Goal: Check status: Check status

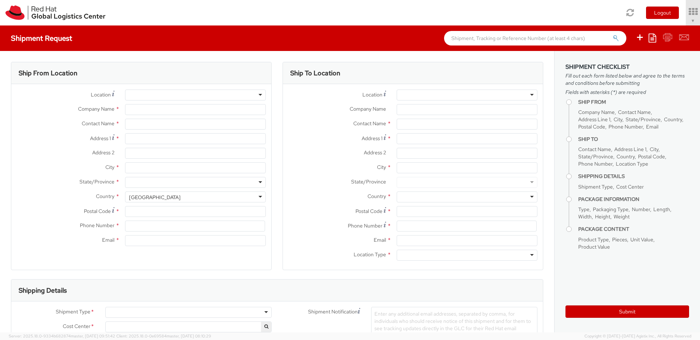
select select "850"
select select
type input "Red Hat Czech s.r.o."
type input "[PERSON_NAME]"
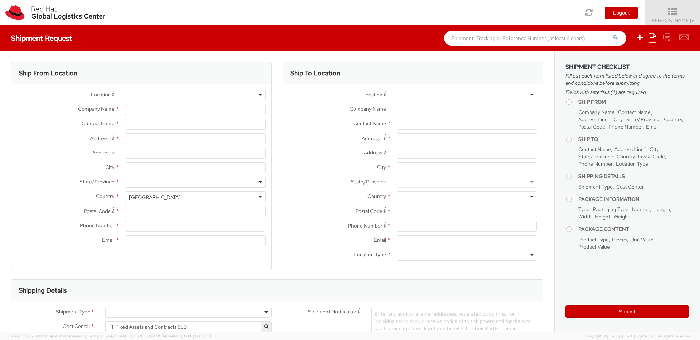
type input "Purkynova 647/111"
type input "[GEOGRAPHIC_DATA]"
type input "621 00"
type input "420 532 294 555"
type input "[EMAIL_ADDRESS][DOMAIN_NAME]"
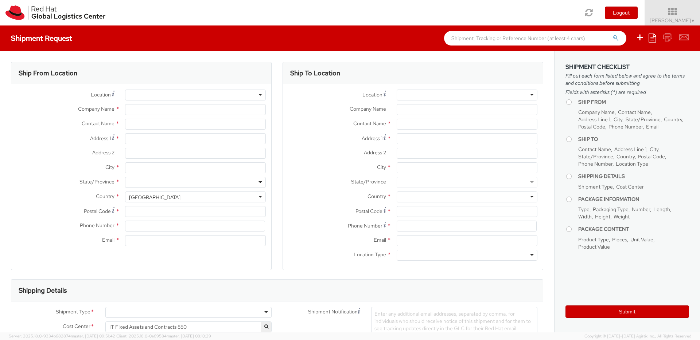
select select "CM"
select select "KGS"
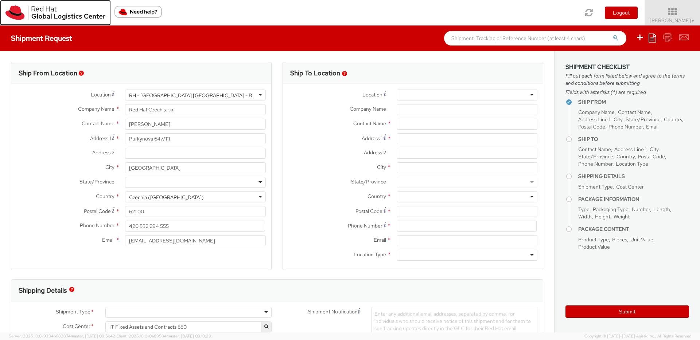
click at [20, 13] on img at bounding box center [55, 12] width 100 height 15
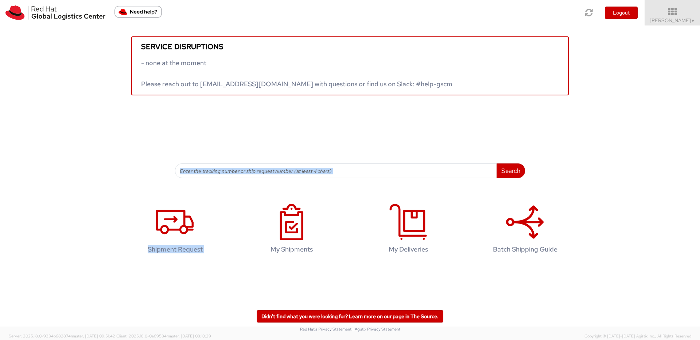
click at [286, 174] on div "Service disruptions - none at the moment Please reach out to [EMAIL_ADDRESS][DO…" at bounding box center [350, 147] width 700 height 243
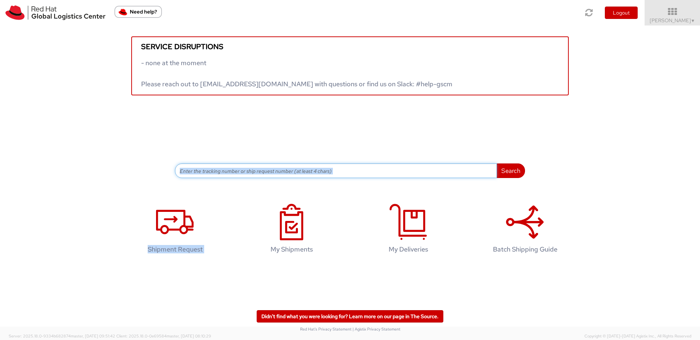
click at [286, 172] on input at bounding box center [336, 171] width 322 height 15
paste input "56641843"
type input "56641843"
click at [496, 164] on button "Search" at bounding box center [510, 171] width 28 height 15
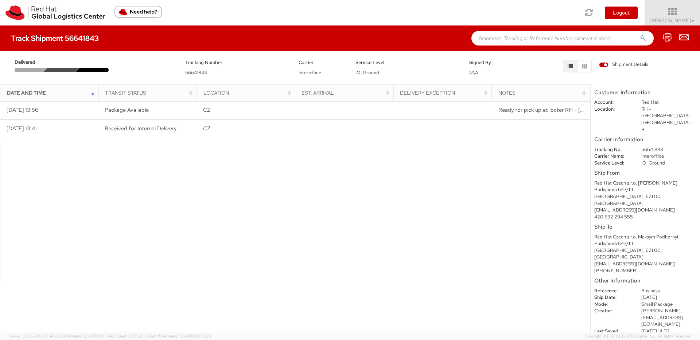
click at [534, 40] on input "text" at bounding box center [562, 38] width 182 height 15
paste input "56563013"
type input "56563013"
click at [640, 35] on button "submit" at bounding box center [643, 39] width 6 height 9
